Goal: Complete application form

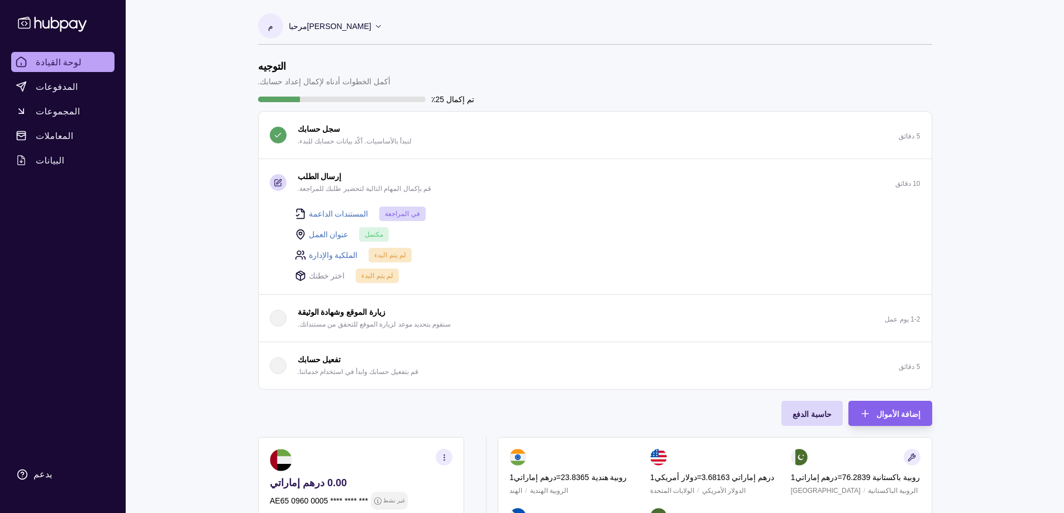
click at [335, 256] on font "الملكية والإدارة" at bounding box center [333, 255] width 49 height 9
click at [336, 214] on font "المستندات الداعمة" at bounding box center [339, 213] width 60 height 9
click at [327, 276] on font "اختر خطتك" at bounding box center [327, 275] width 36 height 9
click at [299, 278] on icon at bounding box center [300, 275] width 11 height 11
click at [323, 277] on font "اختر خطتك" at bounding box center [327, 275] width 36 height 9
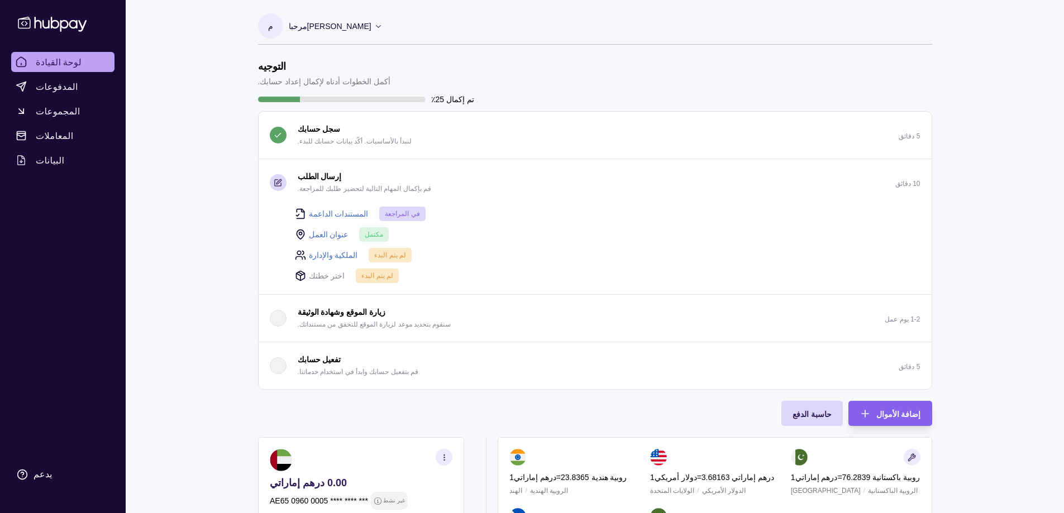
click at [326, 255] on font "الملكية والإدارة" at bounding box center [333, 255] width 49 height 9
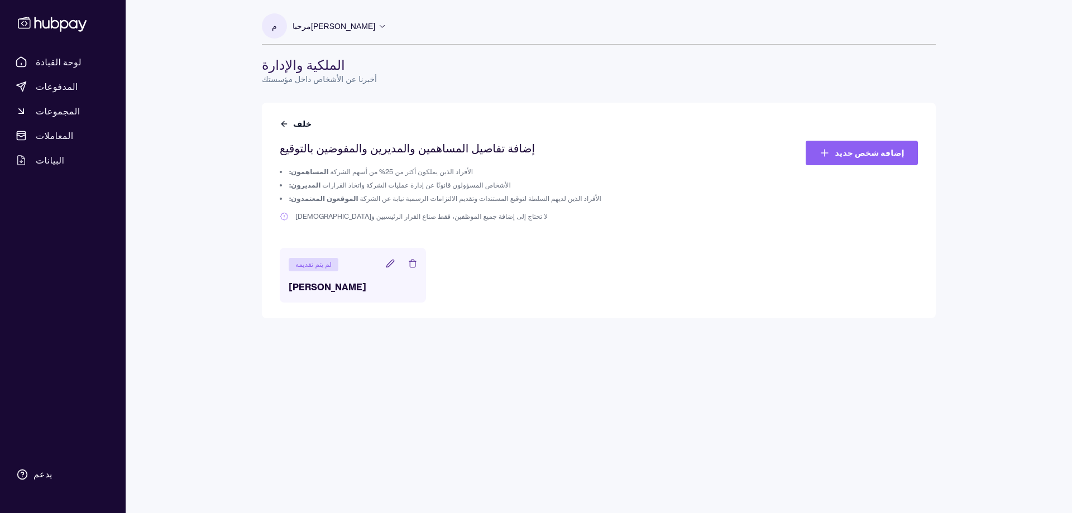
click at [388, 263] on icon at bounding box center [390, 263] width 9 height 9
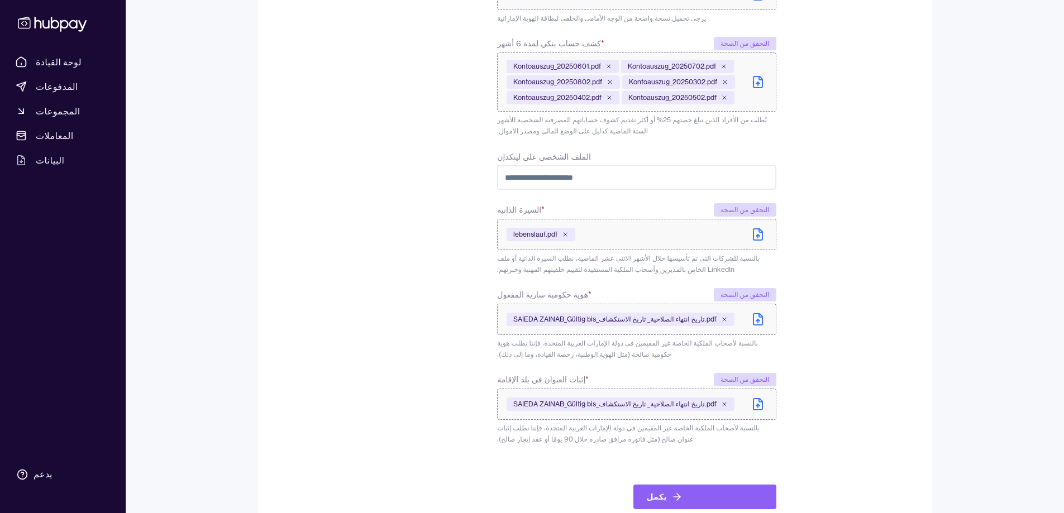
scroll to position [511, 0]
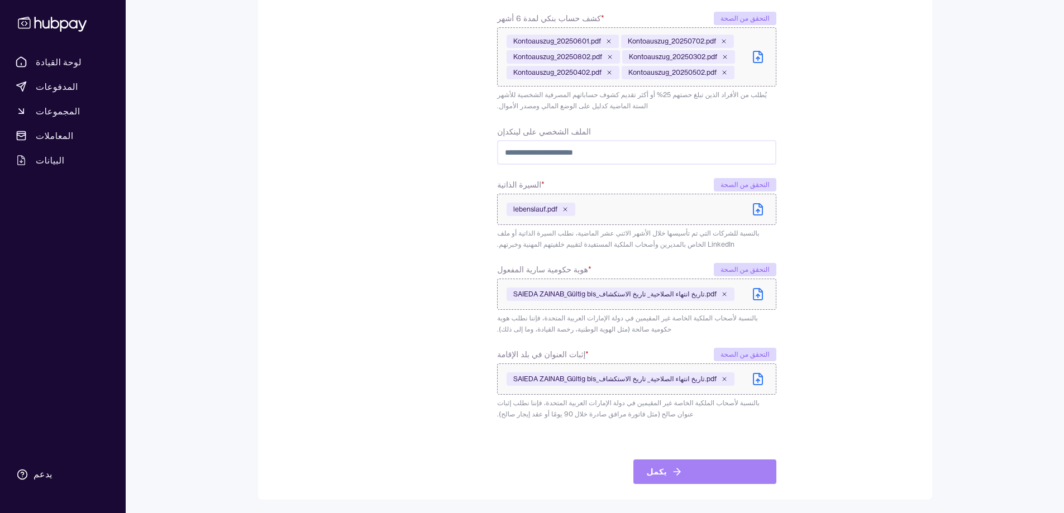
click at [681, 468] on button "يكمل" at bounding box center [704, 472] width 143 height 25
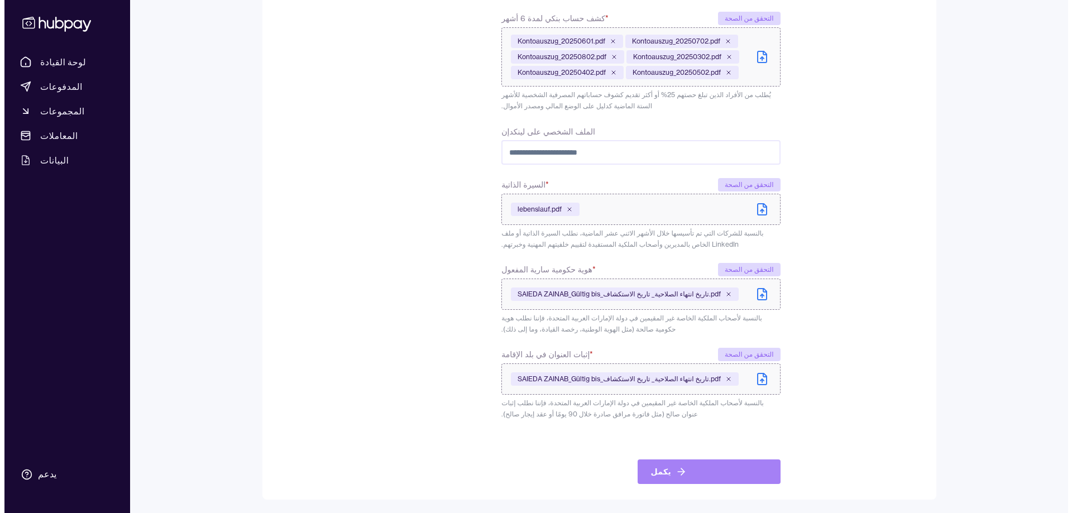
scroll to position [0, 0]
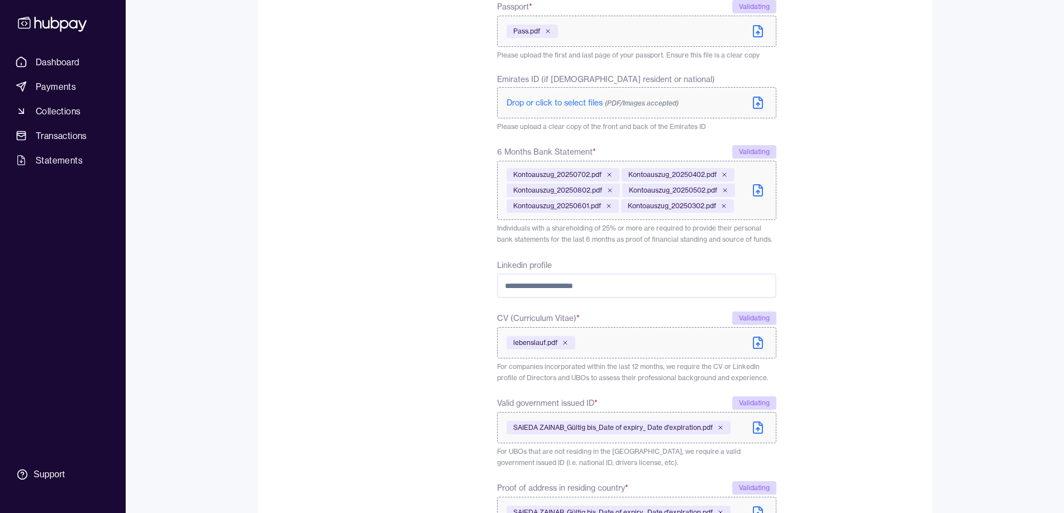
scroll to position [524, 0]
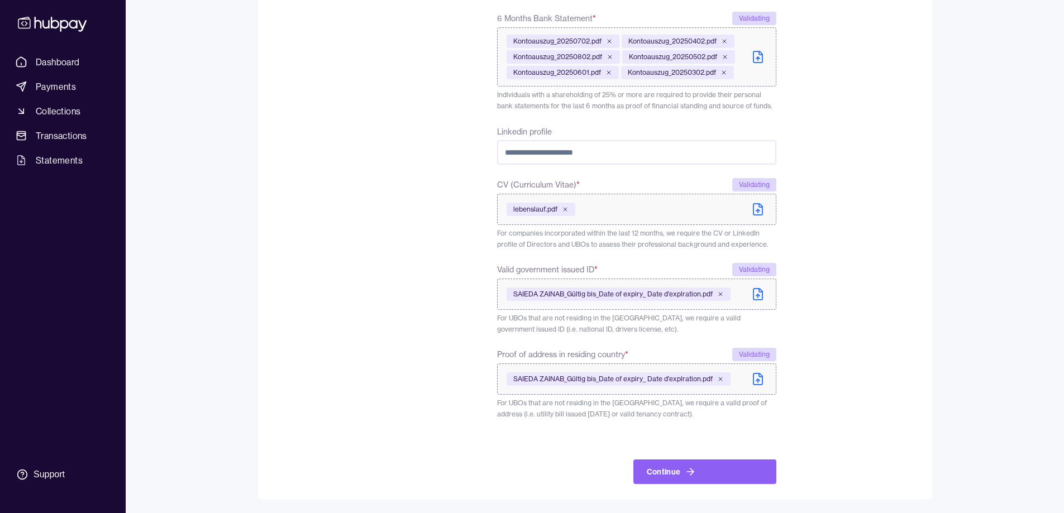
drag, startPoint x: 687, startPoint y: 475, endPoint x: 693, endPoint y: 475, distance: 5.6
click at [687, 475] on icon "submit" at bounding box center [690, 471] width 11 height 11
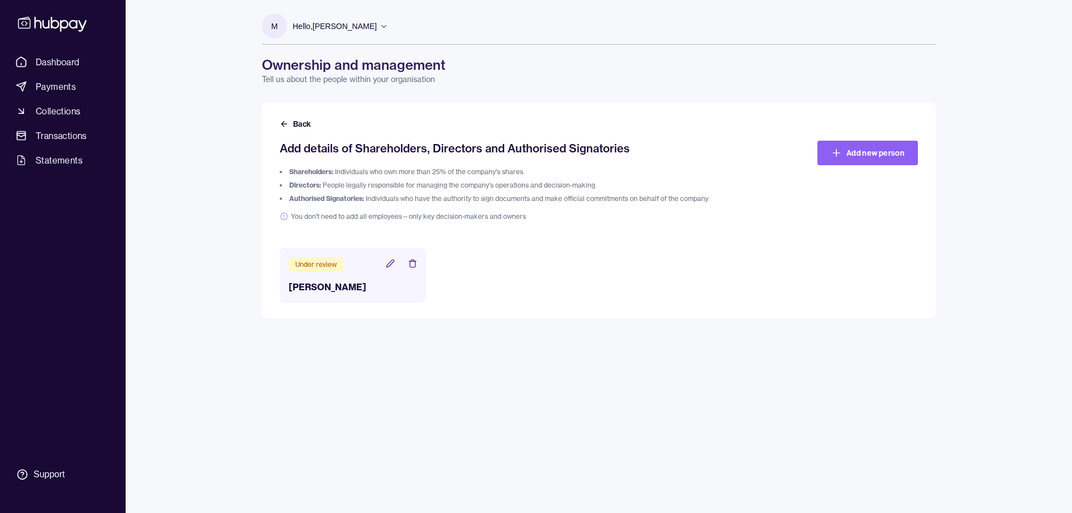
click at [280, 24] on section "M" at bounding box center [274, 25] width 25 height 25
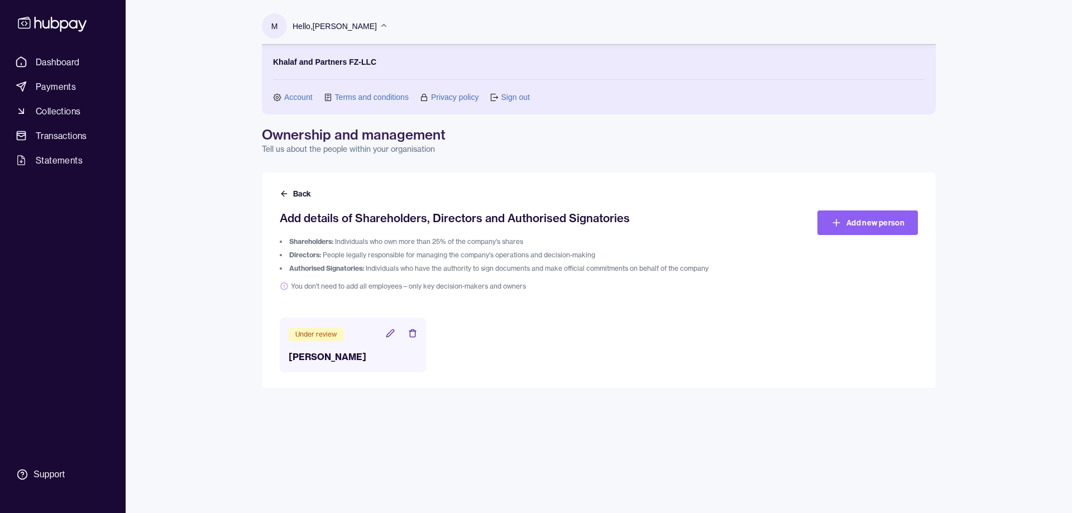
click at [280, 24] on section "M" at bounding box center [274, 25] width 25 height 25
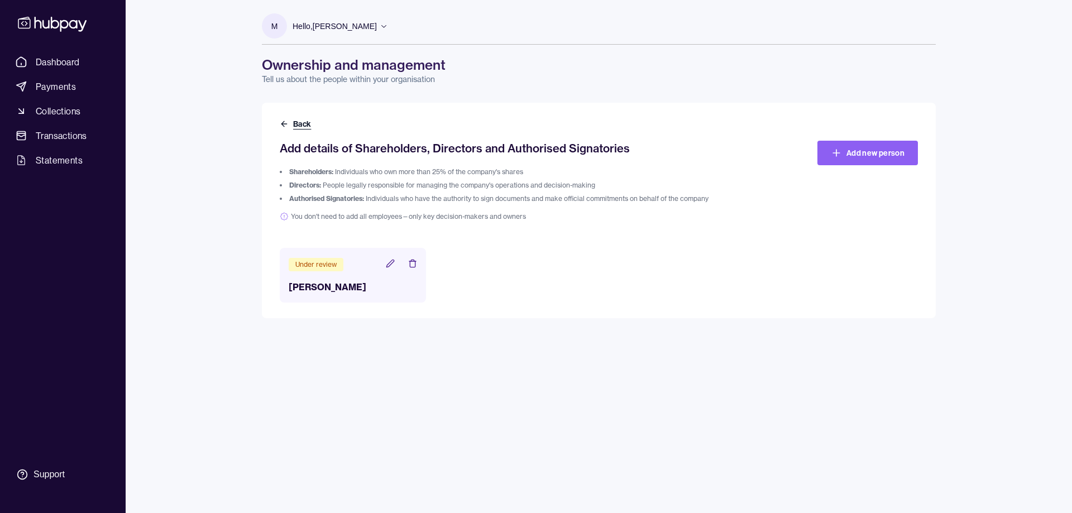
click at [285, 120] on icon at bounding box center [284, 124] width 9 height 9
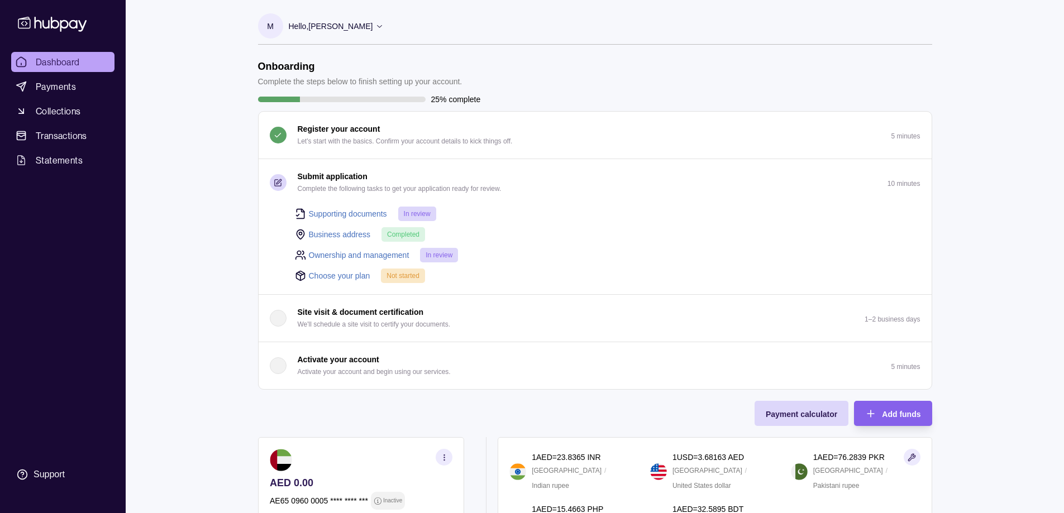
click at [340, 277] on link "Choose your plan" at bounding box center [339, 276] width 61 height 12
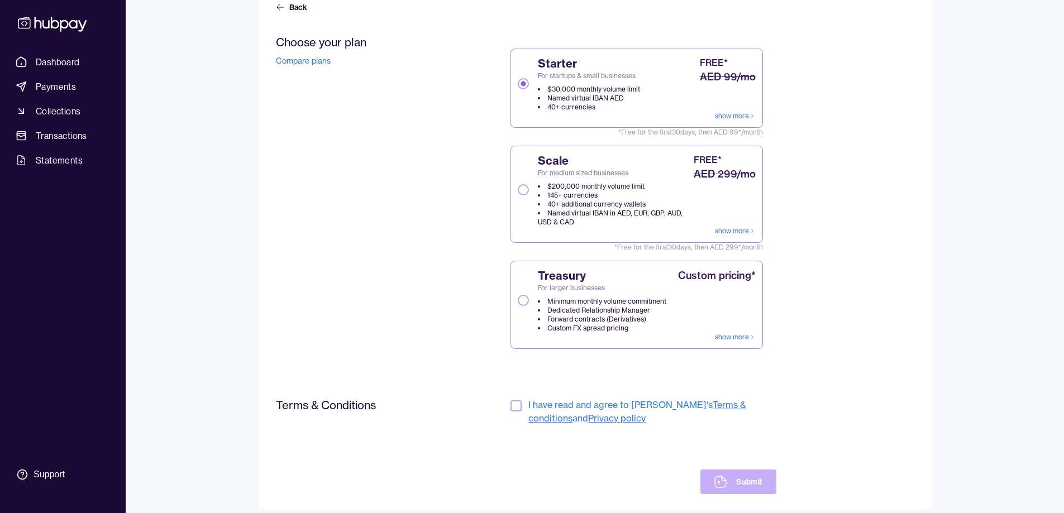
scroll to position [140, 0]
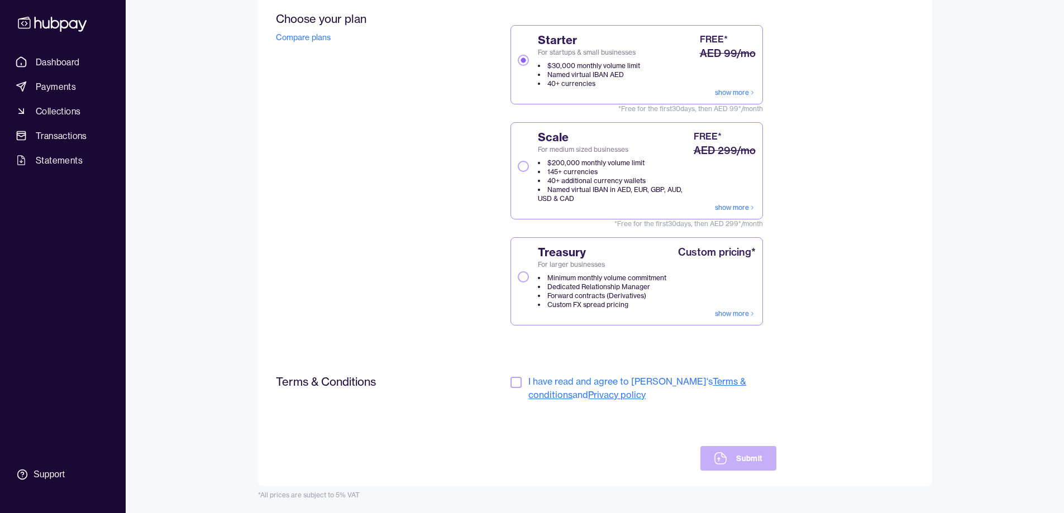
click at [512, 384] on button "button" at bounding box center [515, 382] width 11 height 11
click at [723, 457] on icon at bounding box center [724, 455] width 4 height 4
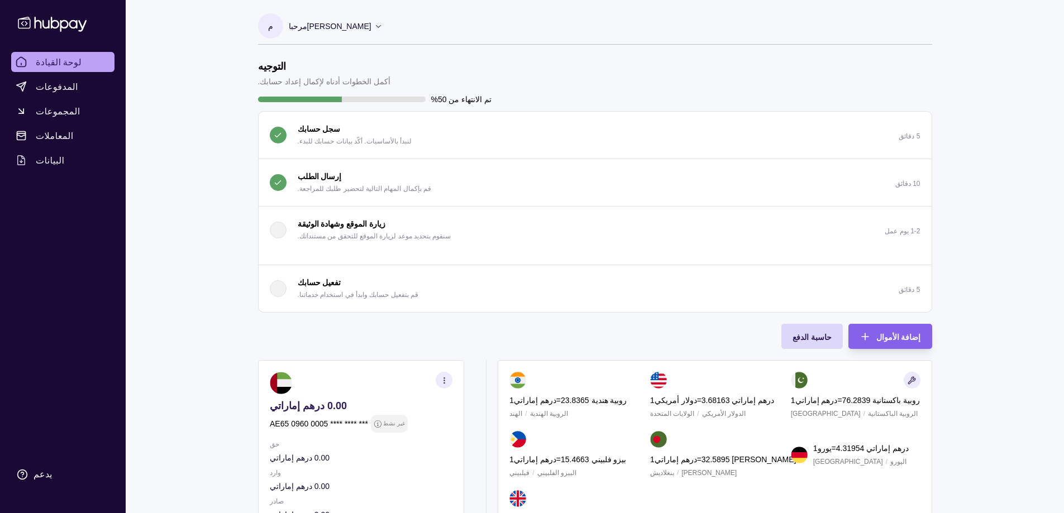
click at [219, 225] on div "لوحة القيادة المدفوعات المجموعات المعاملات البيانات يدعم م مرحبا [PERSON_NAME] …" at bounding box center [532, 347] width 1064 height 695
click at [55, 63] on font "لوحة القيادة" at bounding box center [59, 61] width 46 height 11
click at [216, 164] on div "لوحة القيادة المدفوعات المجموعات المعاملات البيانات يدعم م مرحبا [PERSON_NAME] …" at bounding box center [532, 347] width 1064 height 695
click at [61, 90] on font "المدفوعات" at bounding box center [57, 86] width 42 height 11
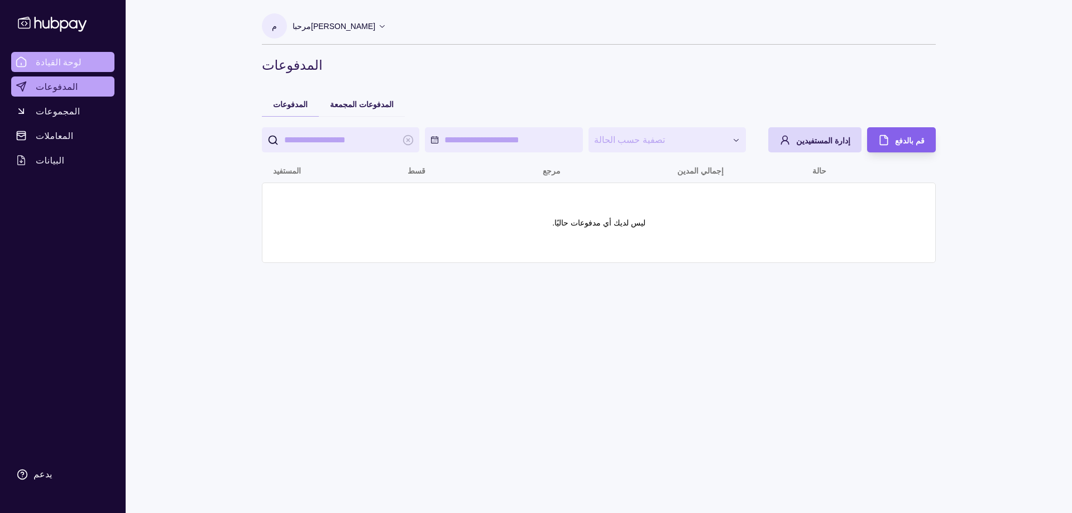
click at [77, 68] on link "لوحة القيادة" at bounding box center [62, 62] width 103 height 20
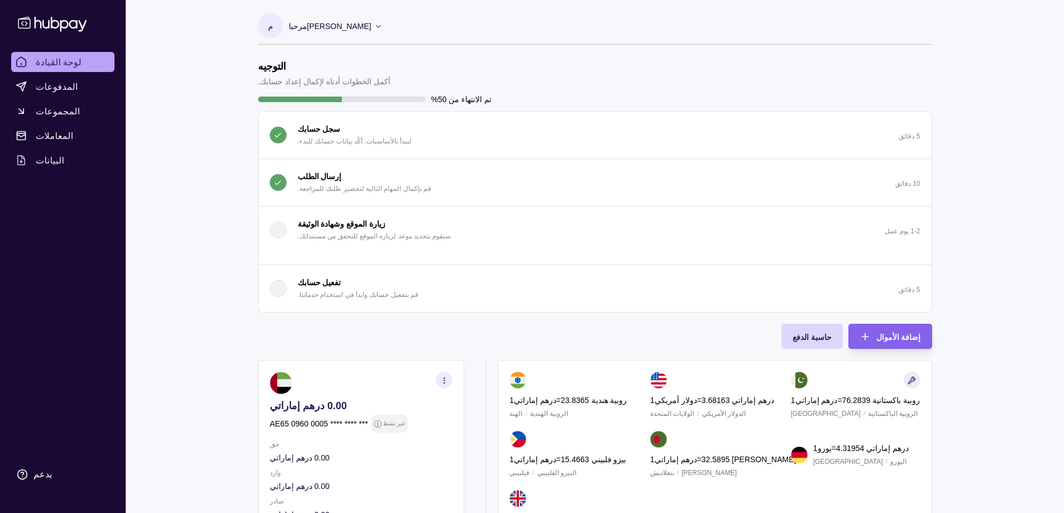
click at [332, 287] on div "تفعيل حسابك قم بتفعيل حسابك وابدأ في استخدام خدماتنا." at bounding box center [358, 288] width 121 height 25
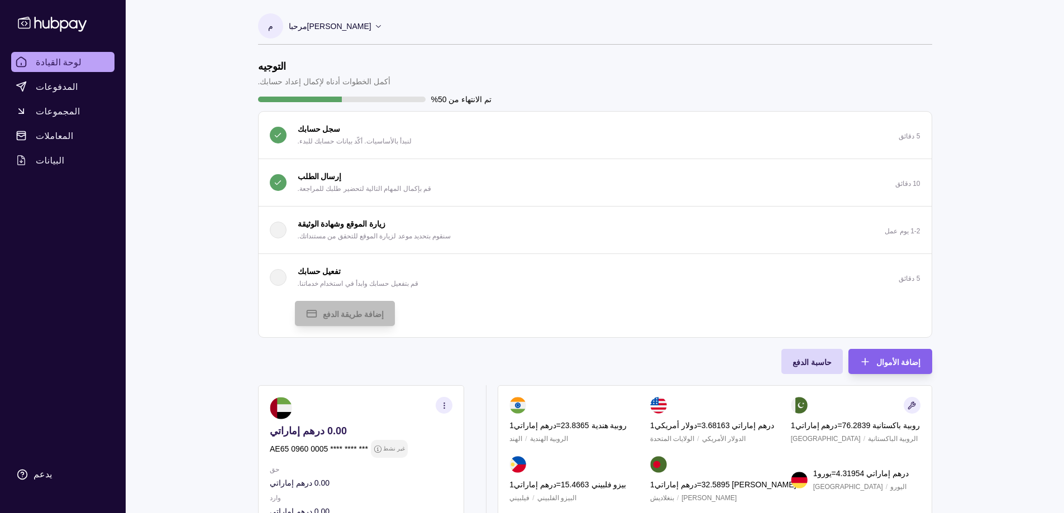
click at [333, 184] on p "قم بإكمال المهام التالية لتحضير طلبك للمراجعة." at bounding box center [364, 189] width 133 height 12
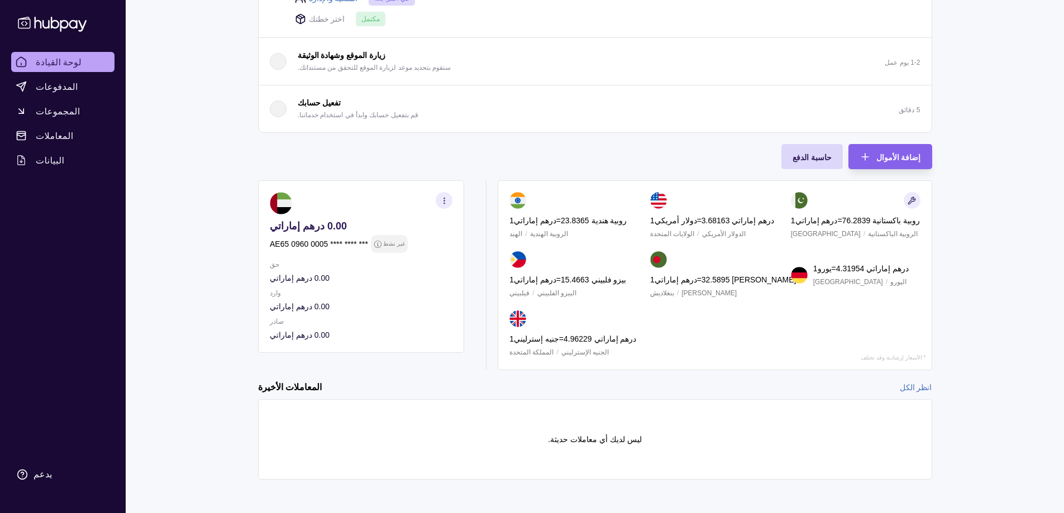
scroll to position [259, 0]
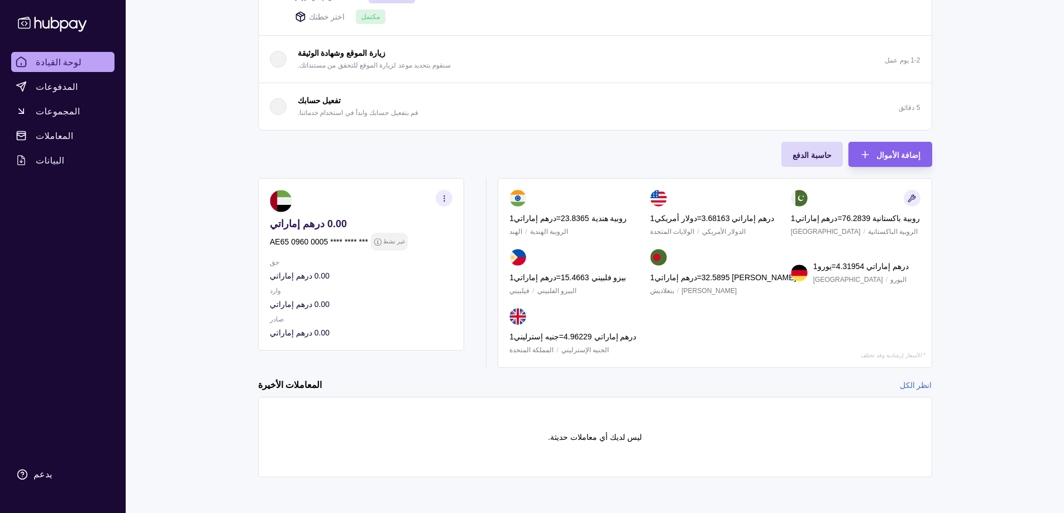
click at [842, 269] on font "4.31954" at bounding box center [850, 266] width 28 height 9
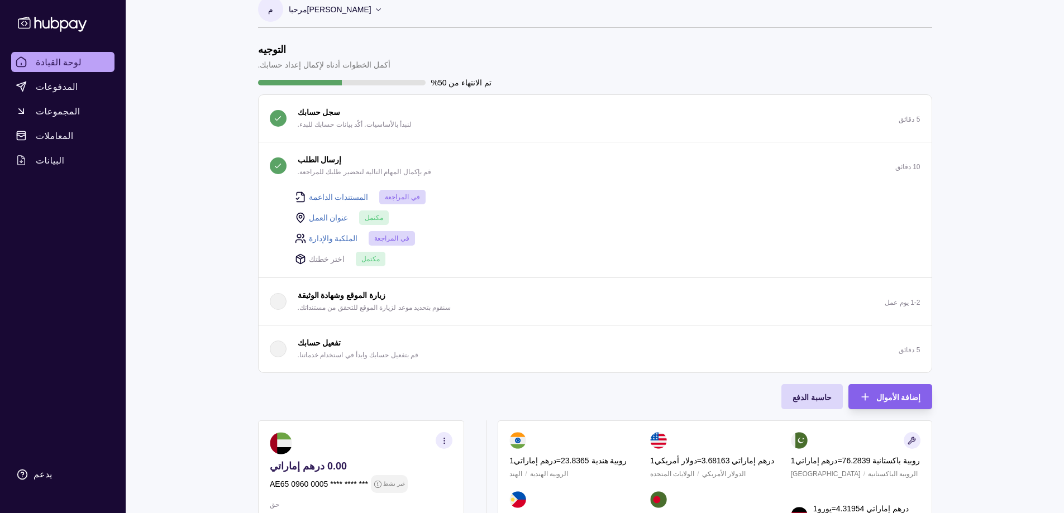
scroll to position [0, 0]
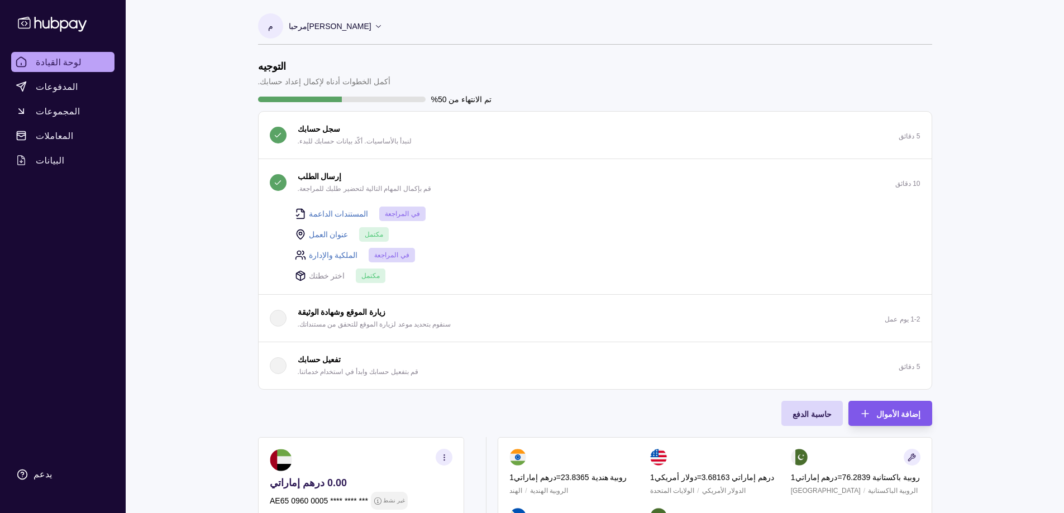
click at [902, 415] on font "إضافة الأموال" at bounding box center [898, 414] width 45 height 9
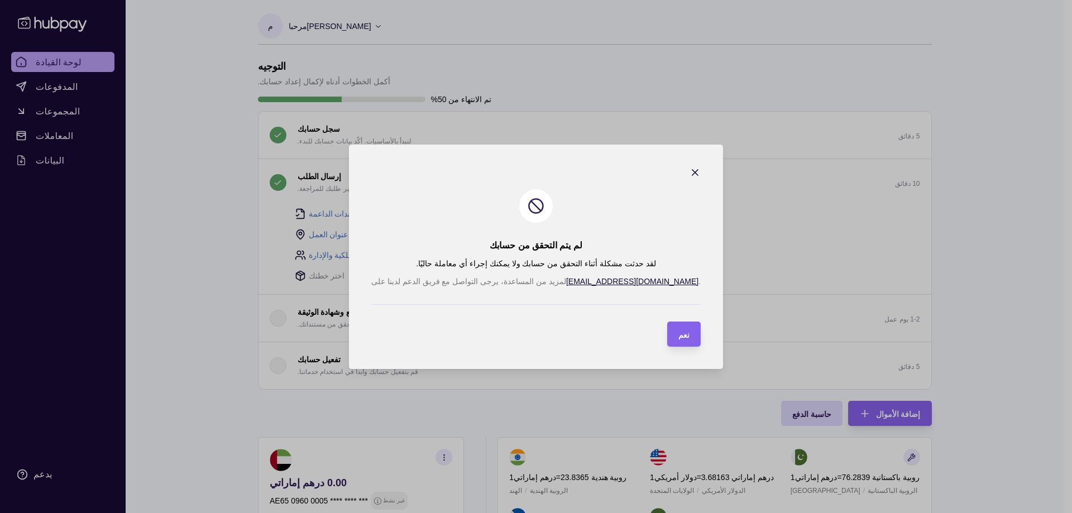
click at [690, 173] on icon "button" at bounding box center [695, 172] width 11 height 11
